Goal: Transaction & Acquisition: Purchase product/service

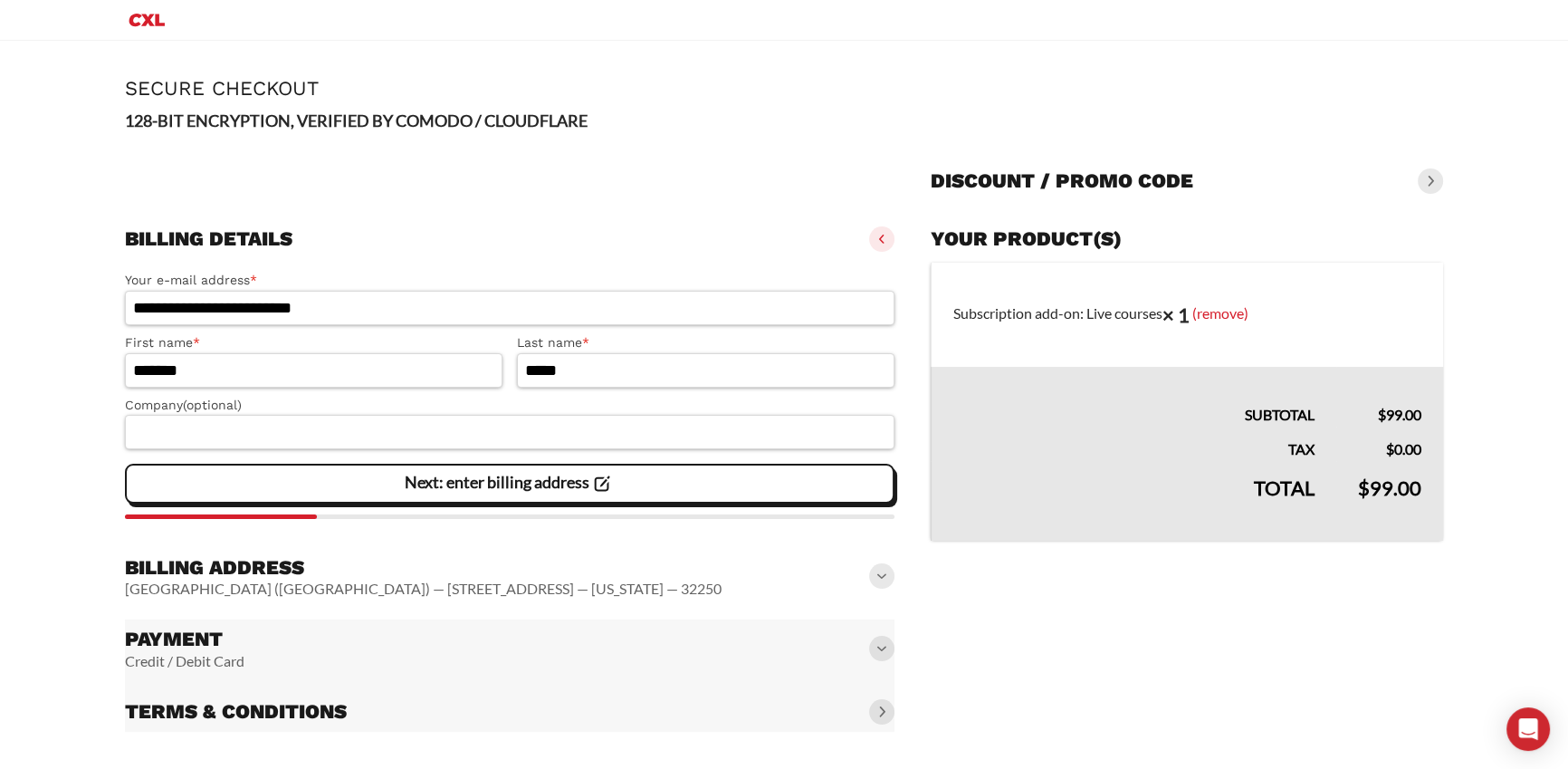
scroll to position [3, 0]
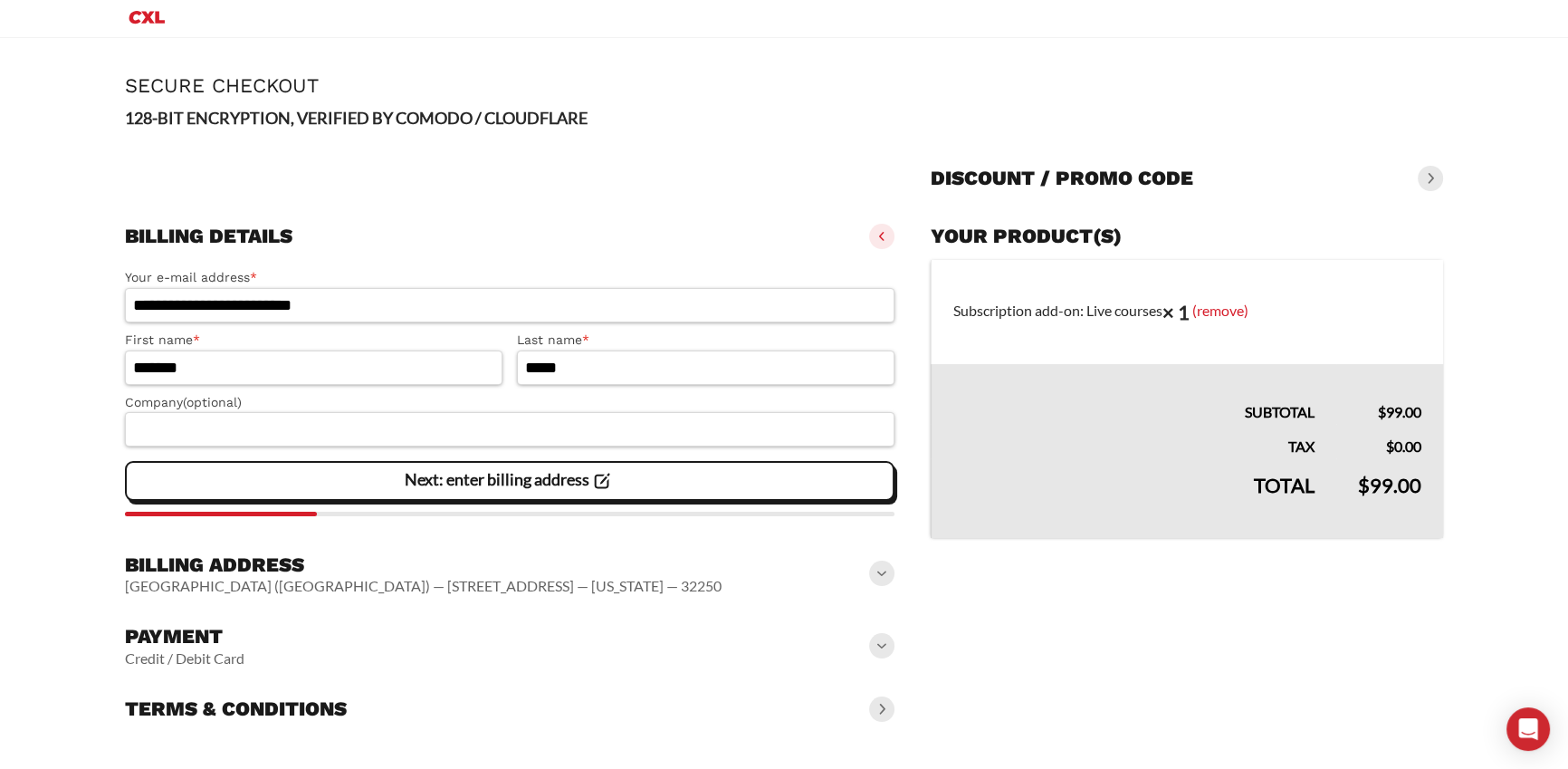
click at [1006, 607] on vaadin-details "Your product(s) Subscription add-on: Live courses × 1 (remove) Subtotal $ 99.00…" at bounding box center [1187, 473] width 513 height 513
click at [876, 639] on span at bounding box center [882, 645] width 25 height 25
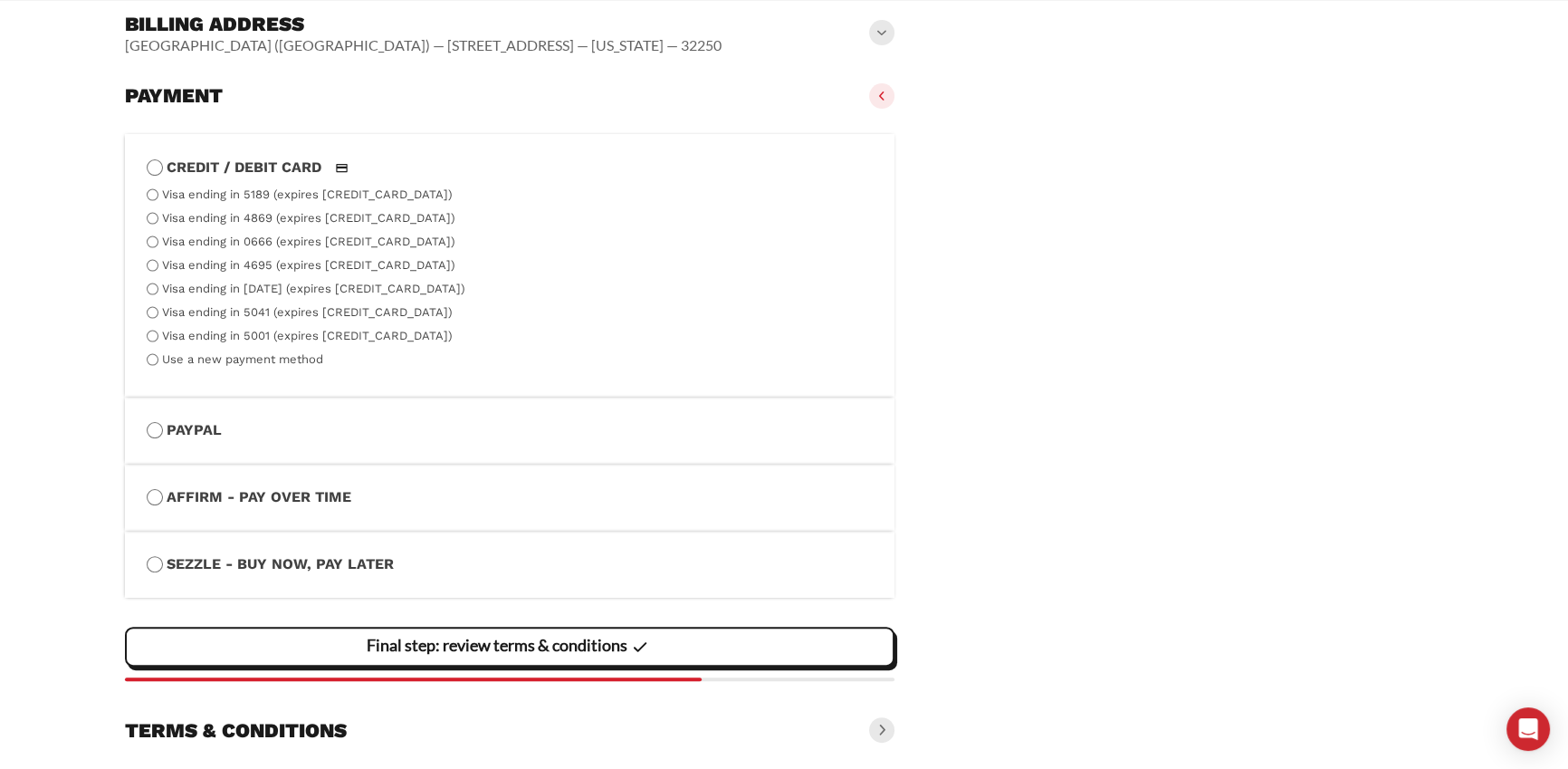
scroll to position [593, 0]
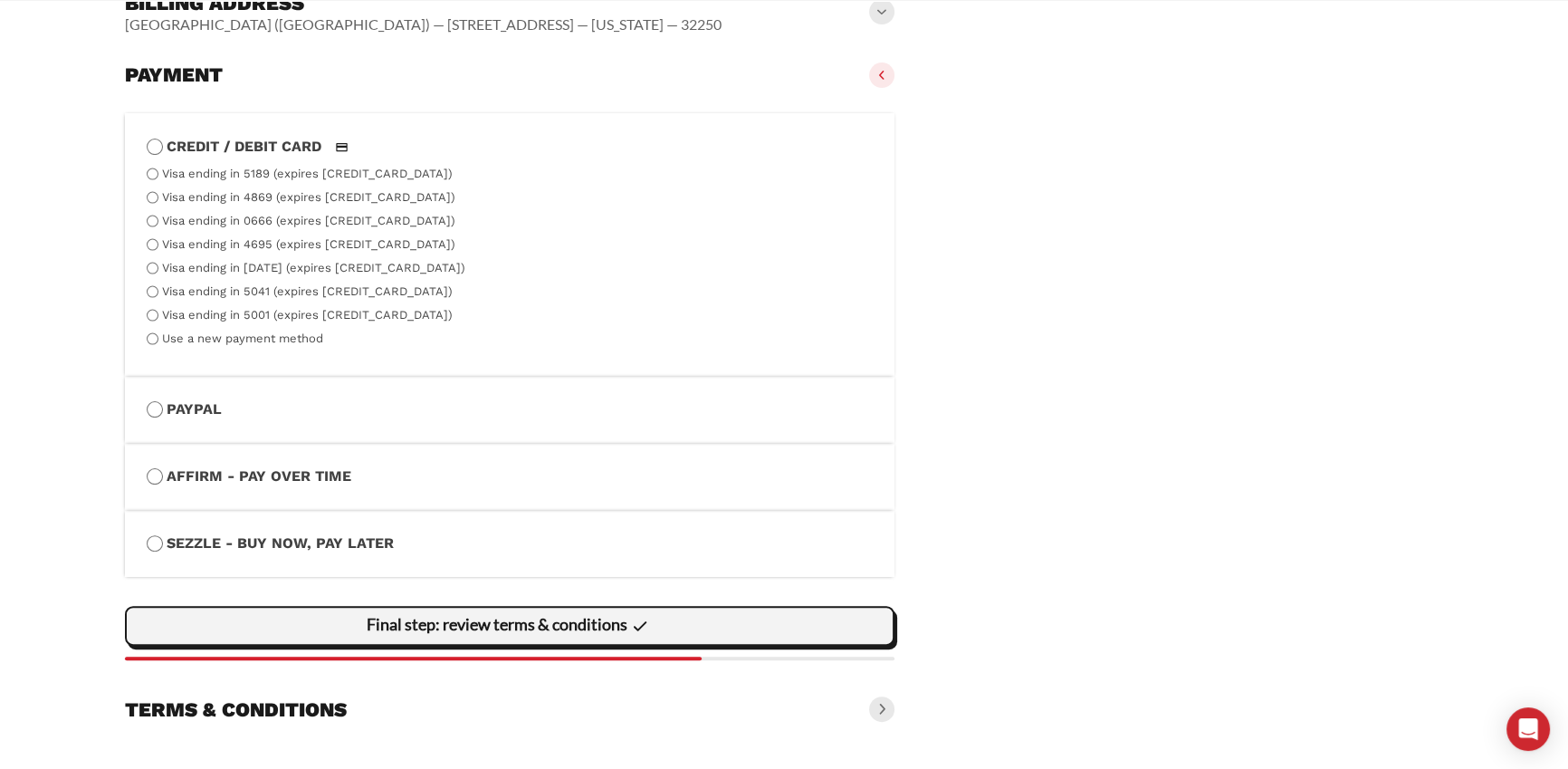
click at [671, 622] on div "Final step: review terms & conditions" at bounding box center [509, 625] width 746 height 36
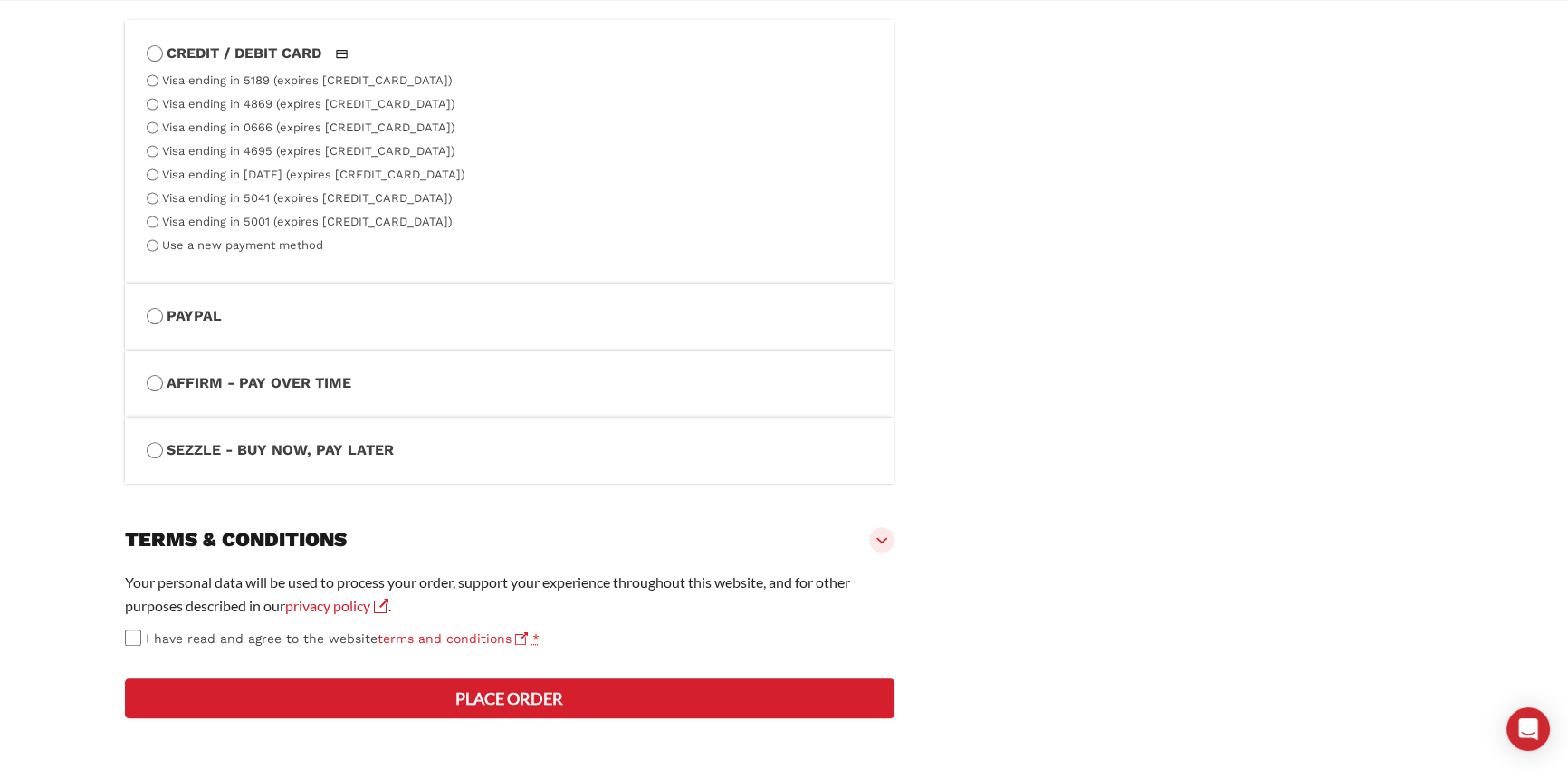
scroll to position [751, 0]
click at [618, 708] on button "Place order" at bounding box center [510, 698] width 770 height 40
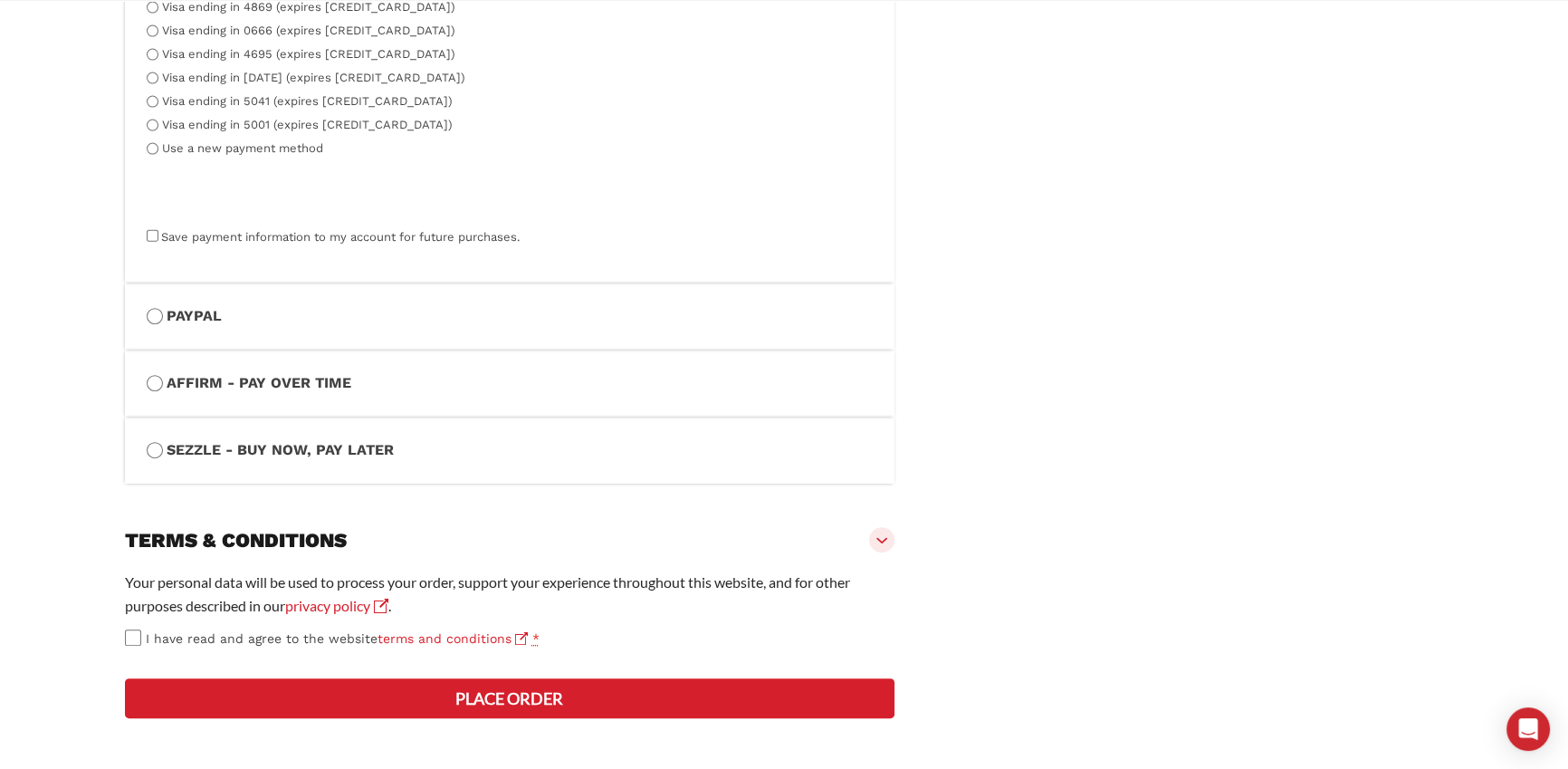
scroll to position [973, 0]
click at [519, 690] on button "Place order" at bounding box center [510, 698] width 770 height 40
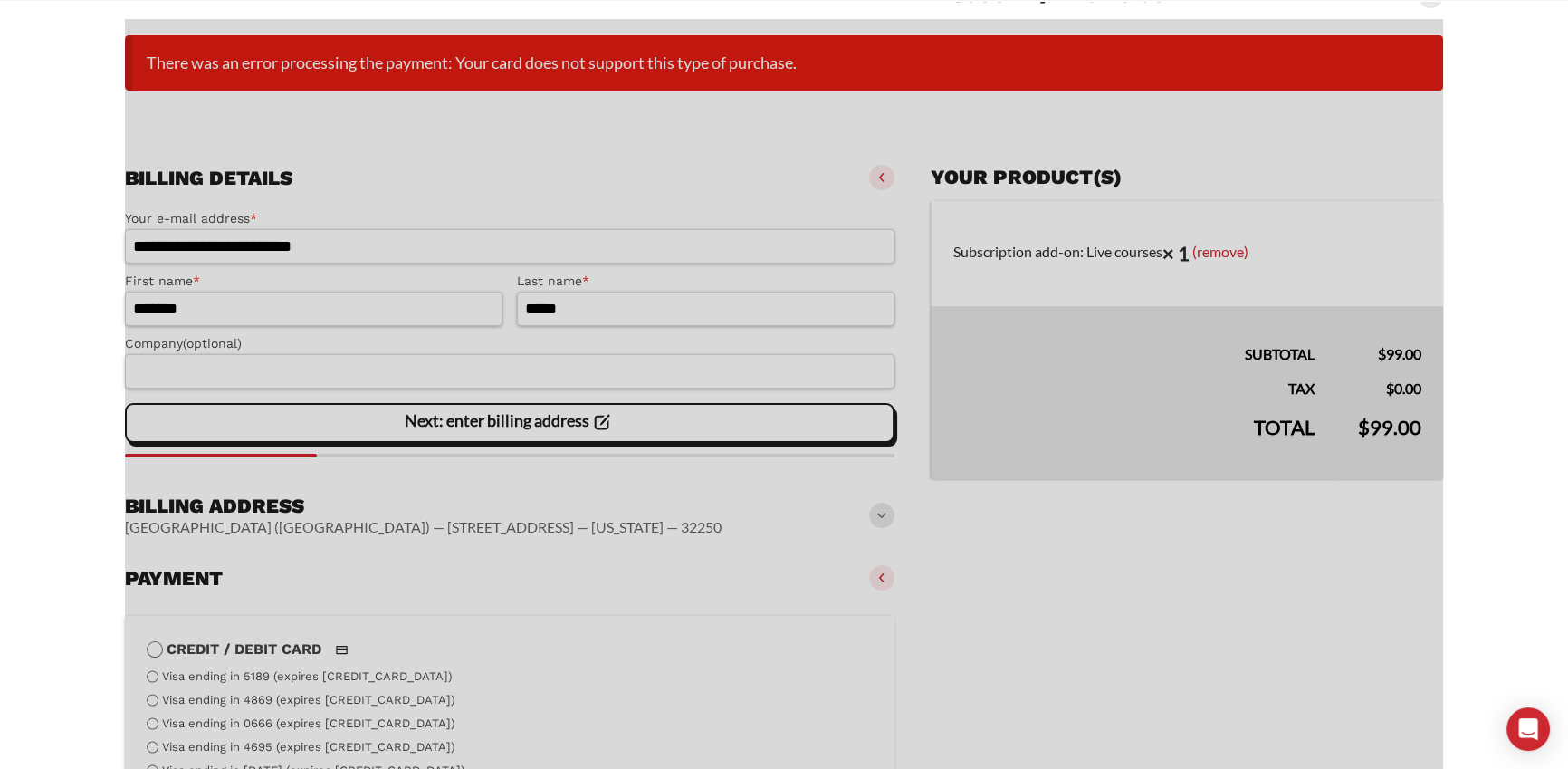
scroll to position [0, 0]
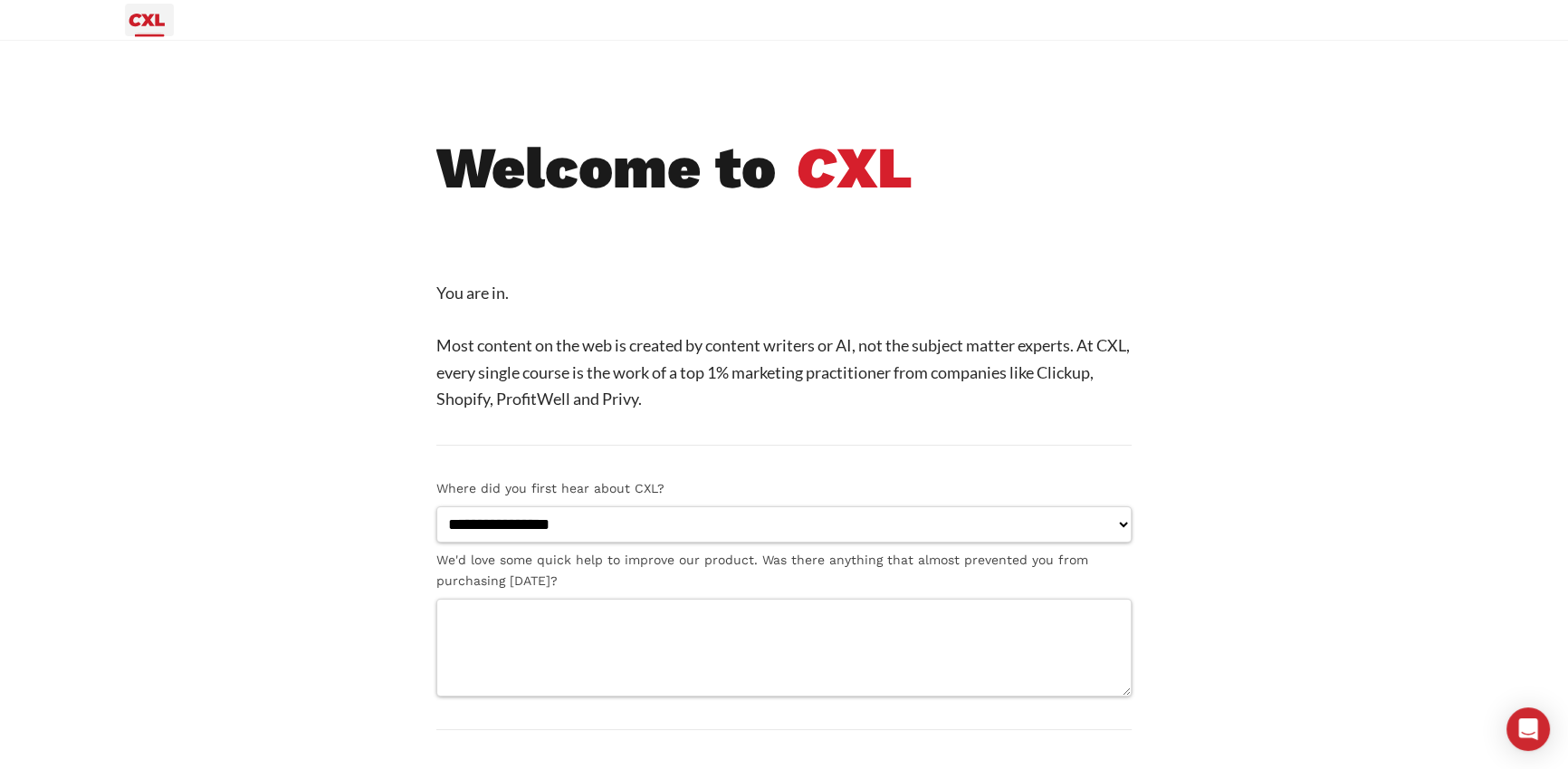
click at [163, 19] on icon "Primary Menu" at bounding box center [146, 19] width 44 height 21
